Goal: Transaction & Acquisition: Subscribe to service/newsletter

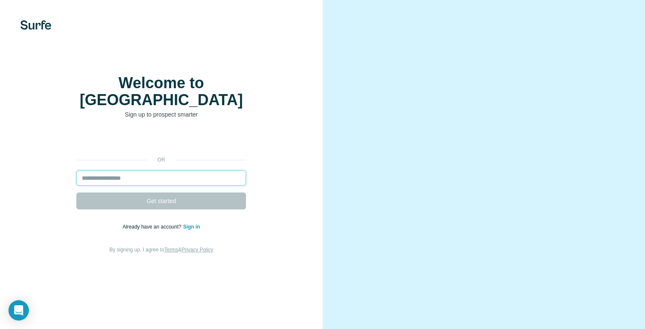
click at [196, 173] on input "email" at bounding box center [161, 177] width 170 height 15
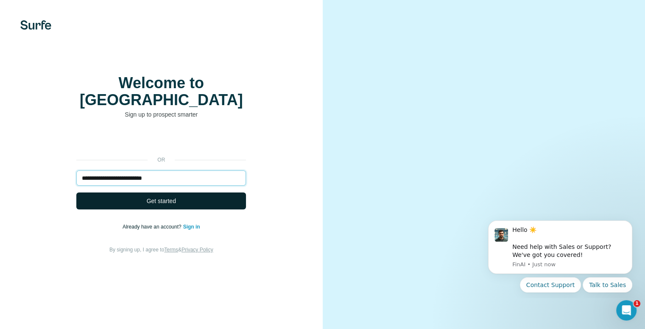
type input "**********"
click at [190, 194] on button "Get started" at bounding box center [161, 200] width 170 height 17
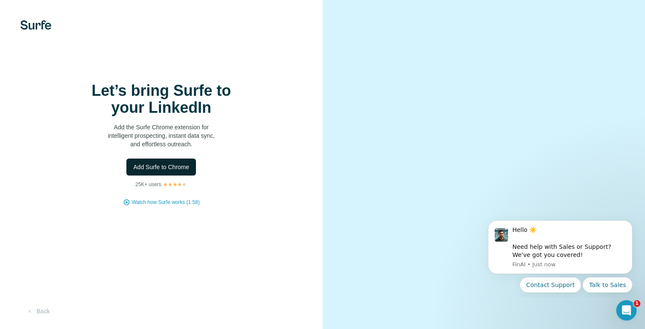
click at [163, 171] on span "Add Surfe to Chrome" at bounding box center [161, 167] width 56 height 8
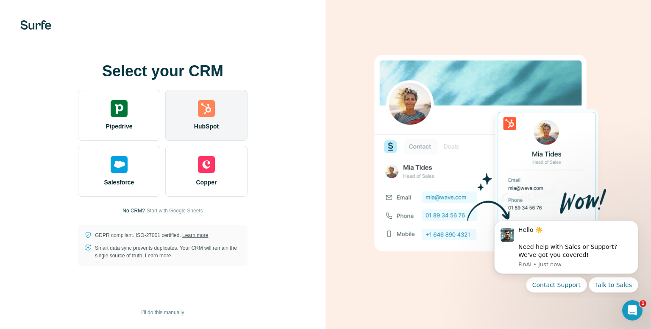
click at [194, 126] on span "HubSpot" at bounding box center [206, 126] width 25 height 8
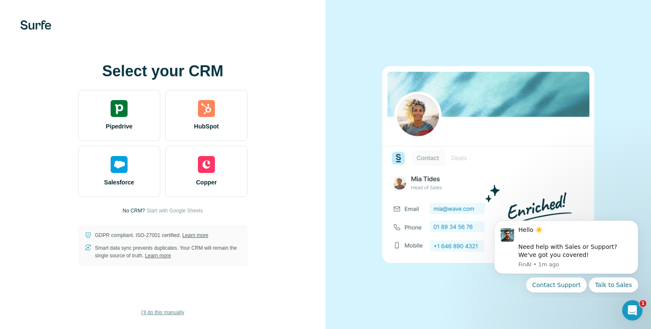
click at [172, 311] on span "I’ll do this manually" at bounding box center [162, 313] width 43 height 8
